Goal: Task Accomplishment & Management: Manage account settings

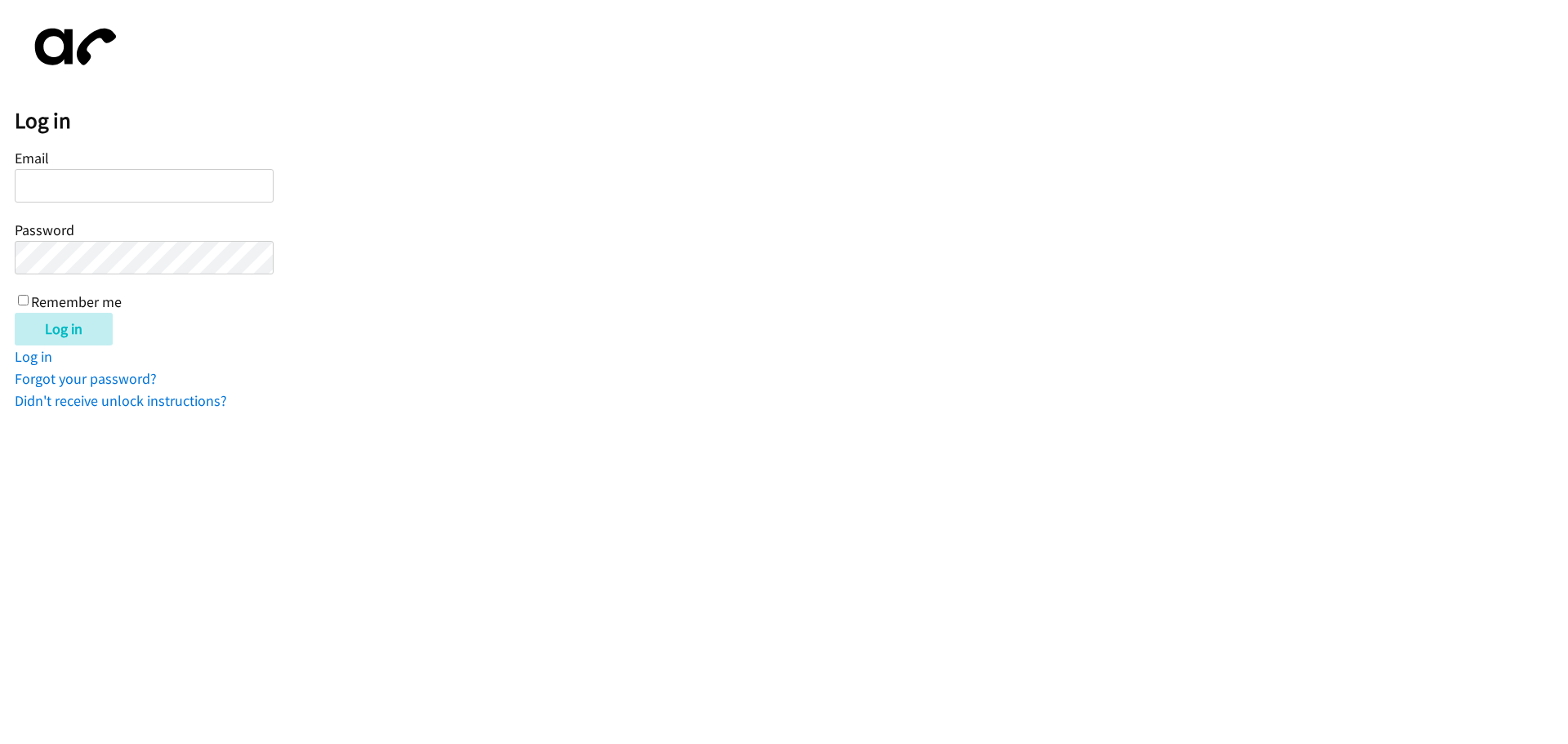
click at [82, 192] on input "Email" at bounding box center [144, 185] width 259 height 34
type input "[EMAIL_ADDRESS][DOMAIN_NAME]"
click at [14, 313] on input "Log in" at bounding box center [64, 330] width 98 height 33
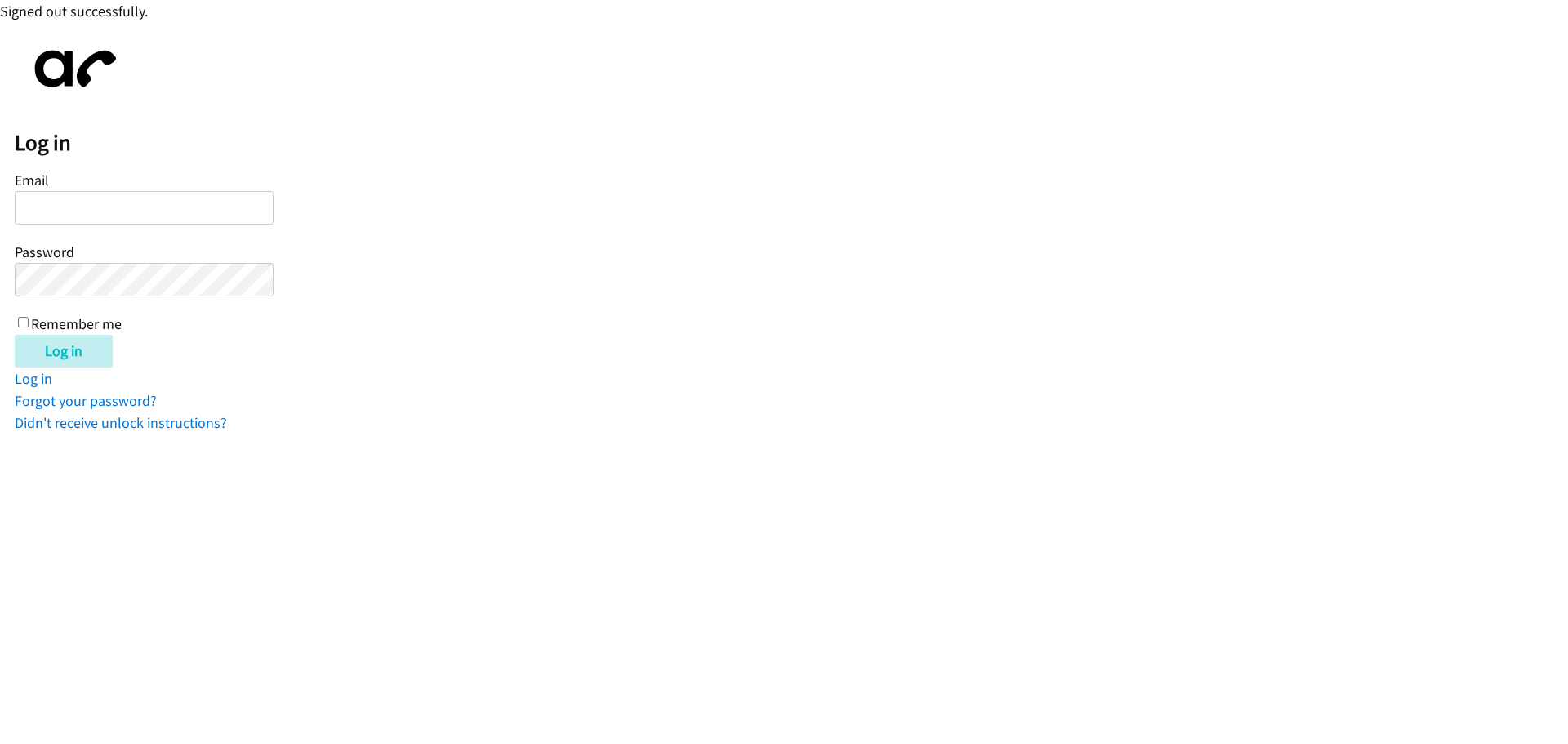
click at [90, 204] on input "Email" at bounding box center [144, 207] width 259 height 34
type input "Razucena@lendingpoint.com"
click at [14, 335] on input "Log in" at bounding box center [64, 352] width 98 height 33
